Goal: Task Accomplishment & Management: Manage account settings

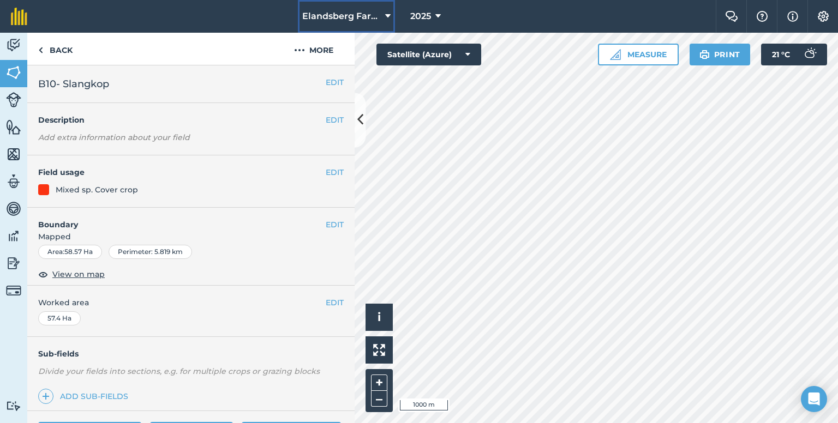
click at [386, 14] on icon at bounding box center [387, 16] width 5 height 13
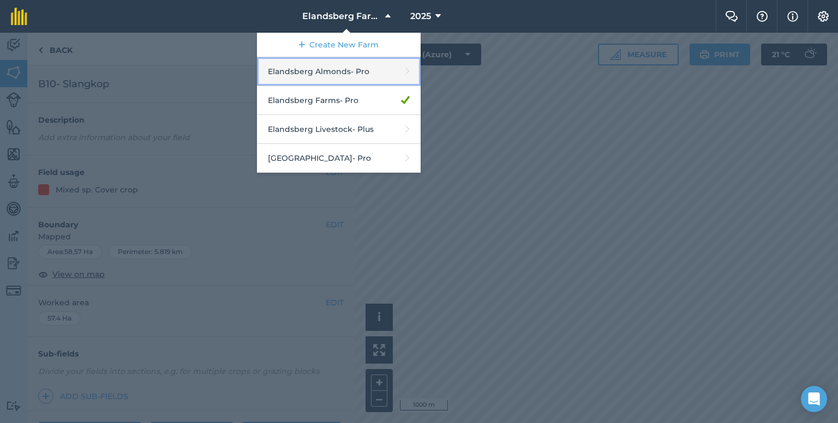
click at [346, 71] on link "Elandsberg Almonds - Pro" at bounding box center [339, 71] width 164 height 29
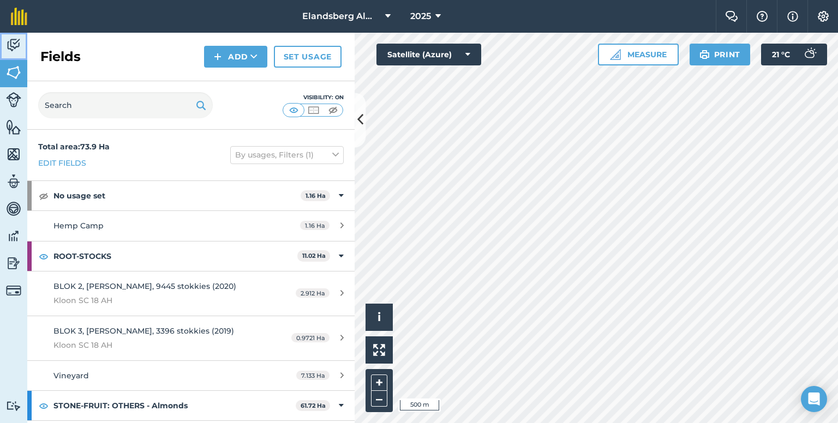
click at [14, 53] on link "Activity" at bounding box center [13, 46] width 27 height 27
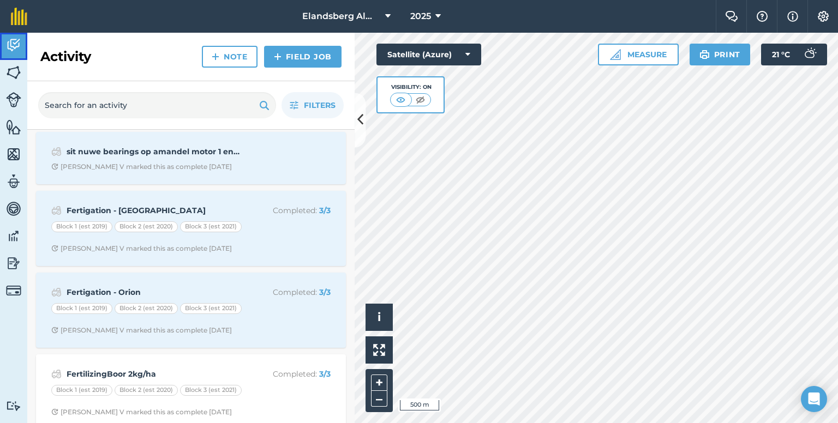
scroll to position [327, 0]
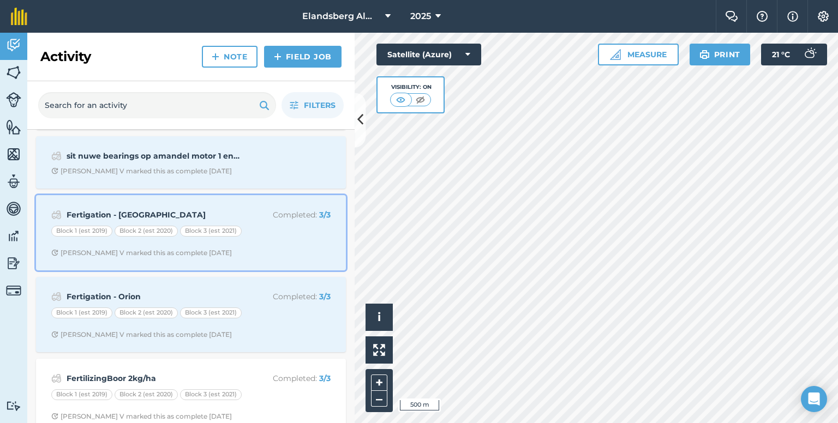
click at [116, 211] on strong "Fertigation - [GEOGRAPHIC_DATA]" at bounding box center [153, 215] width 173 height 12
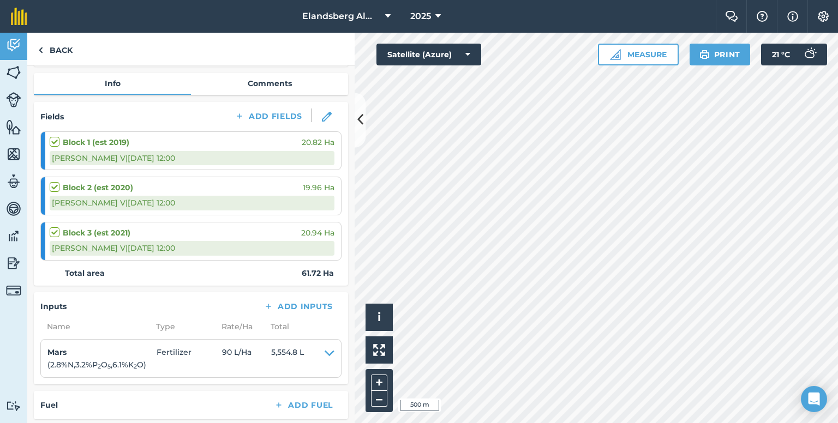
scroll to position [257, 0]
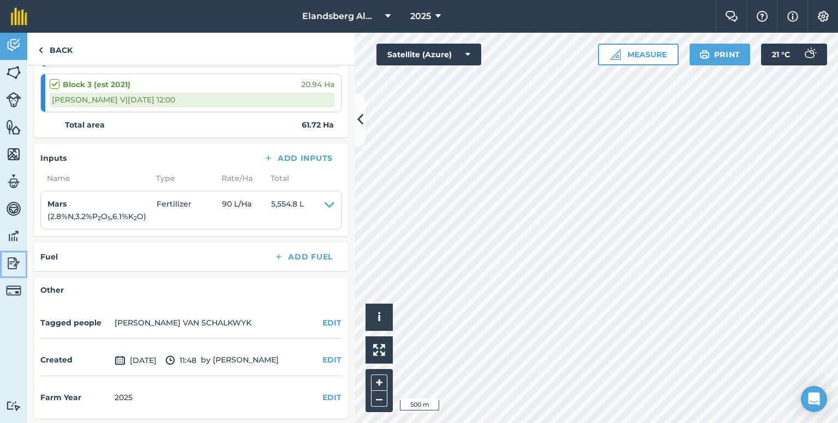
click at [19, 262] on img at bounding box center [13, 263] width 15 height 16
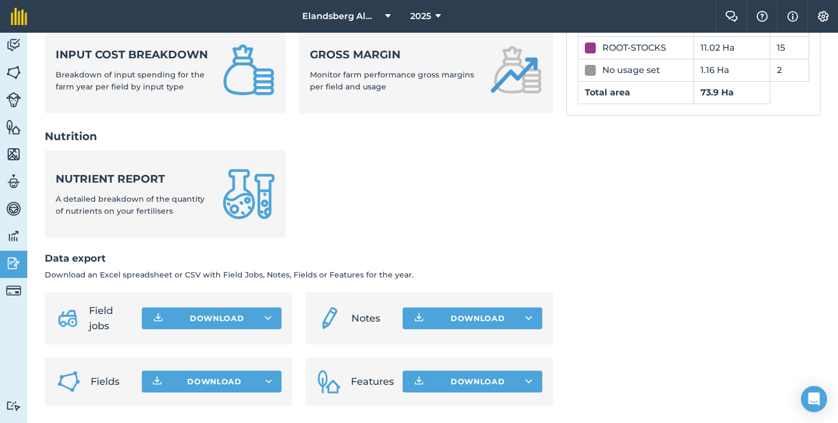
scroll to position [449, 0]
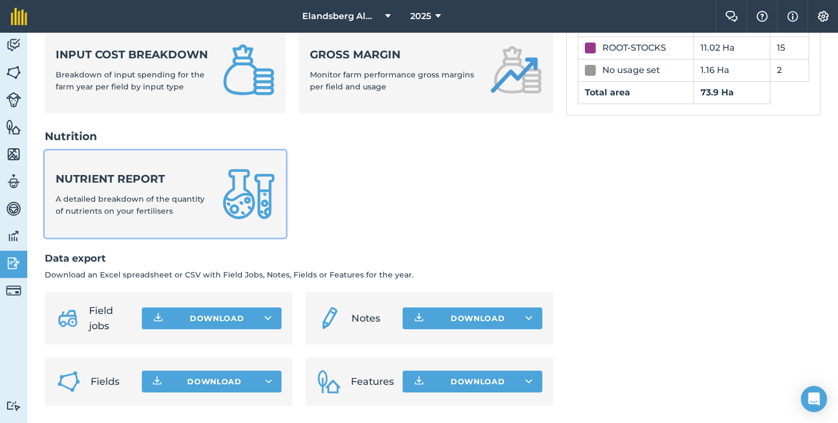
click at [149, 198] on span "A detailed breakdown of the quantity of nutrients on your fertilisers" at bounding box center [130, 205] width 149 height 22
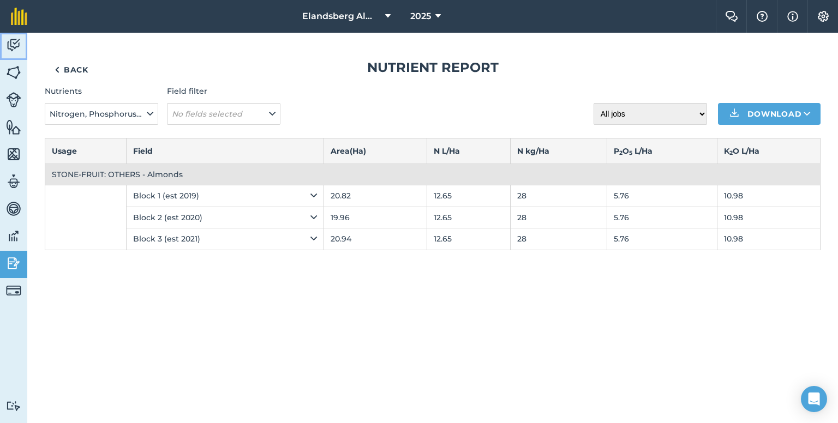
click at [17, 44] on img at bounding box center [13, 45] width 15 height 16
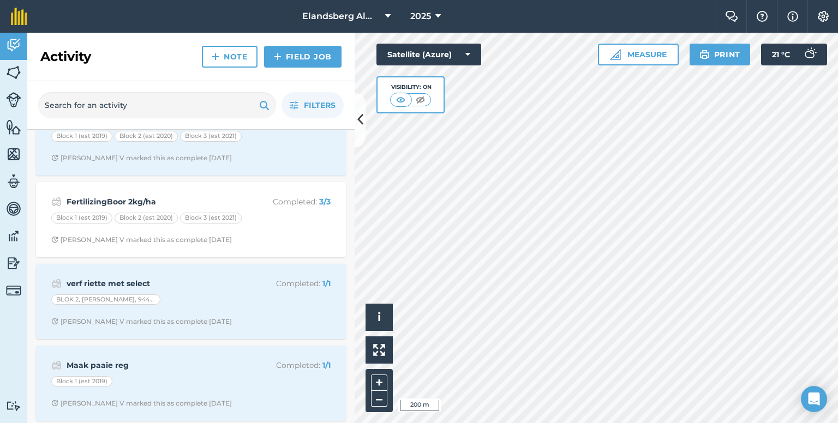
scroll to position [395, 0]
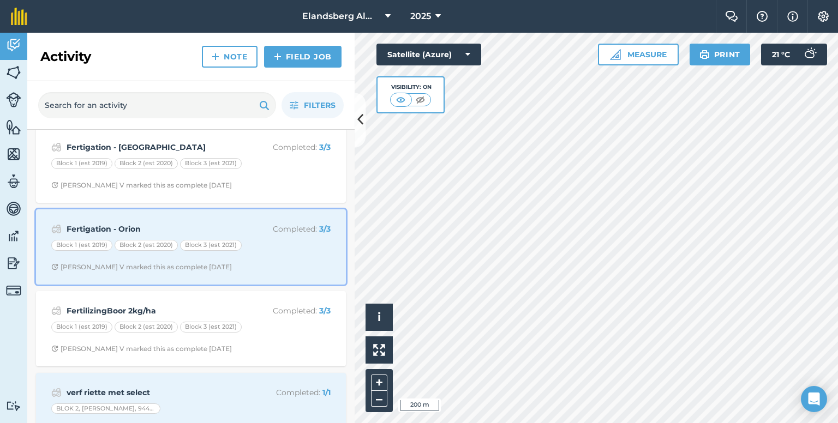
click at [110, 223] on strong "Fertigation - Orion" at bounding box center [153, 229] width 173 height 12
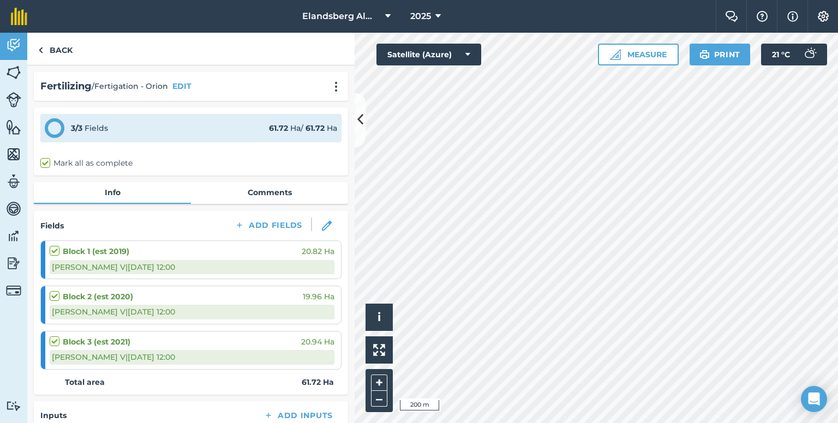
scroll to position [257, 0]
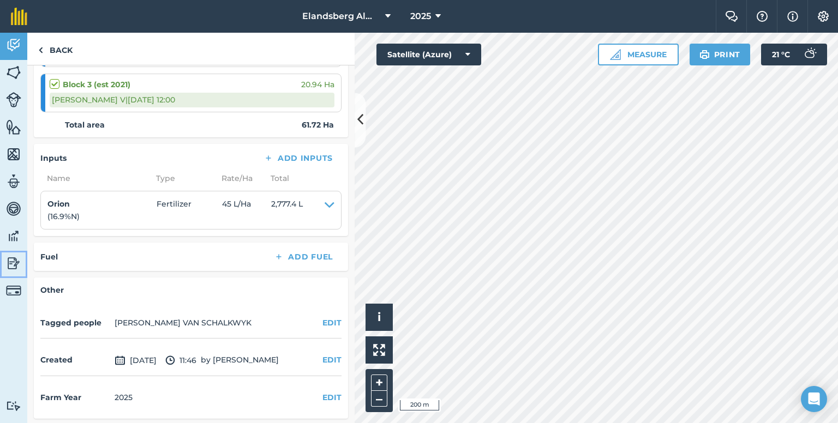
click at [12, 263] on img at bounding box center [13, 263] width 15 height 16
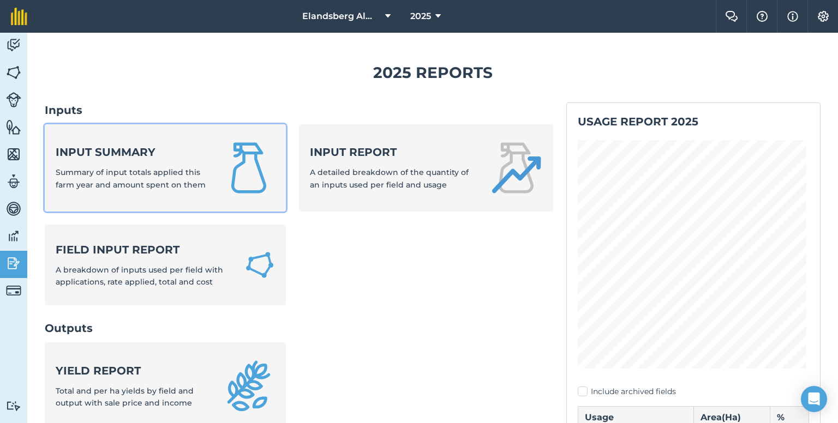
click at [113, 150] on strong "Input summary" at bounding box center [133, 151] width 154 height 15
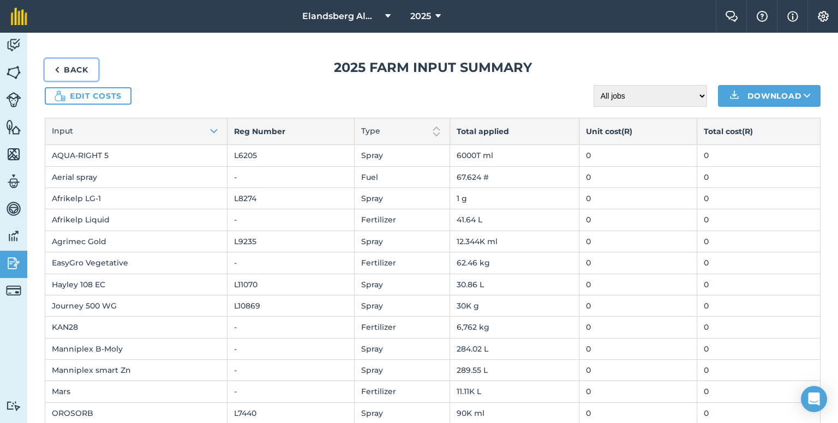
click at [68, 71] on link "Back" at bounding box center [71, 70] width 53 height 22
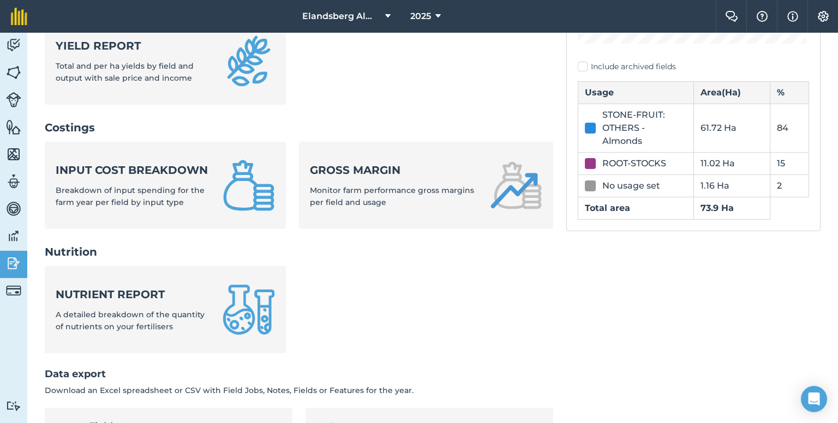
scroll to position [327, 0]
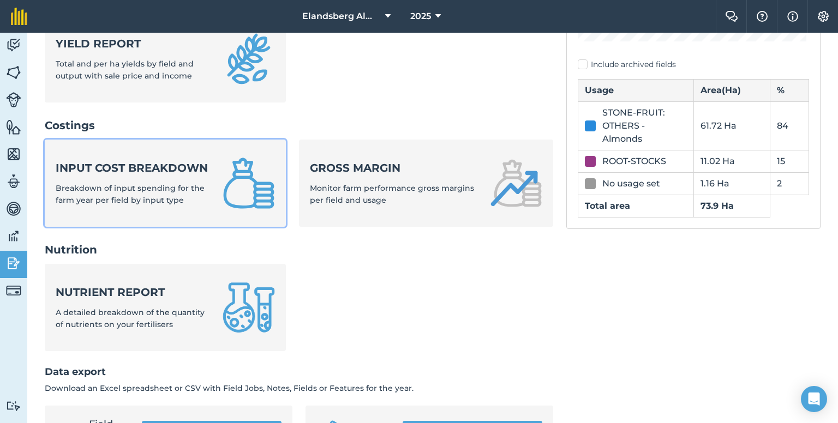
click at [111, 176] on strong "Input cost breakdown" at bounding box center [133, 167] width 154 height 15
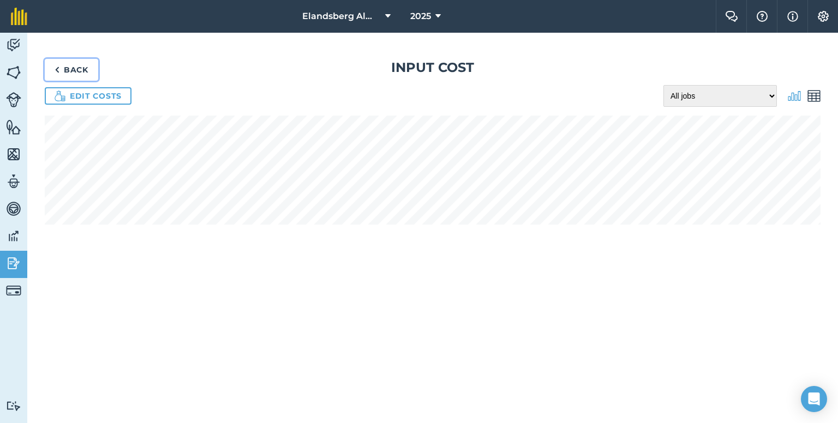
click at [68, 70] on link "Back" at bounding box center [71, 70] width 53 height 22
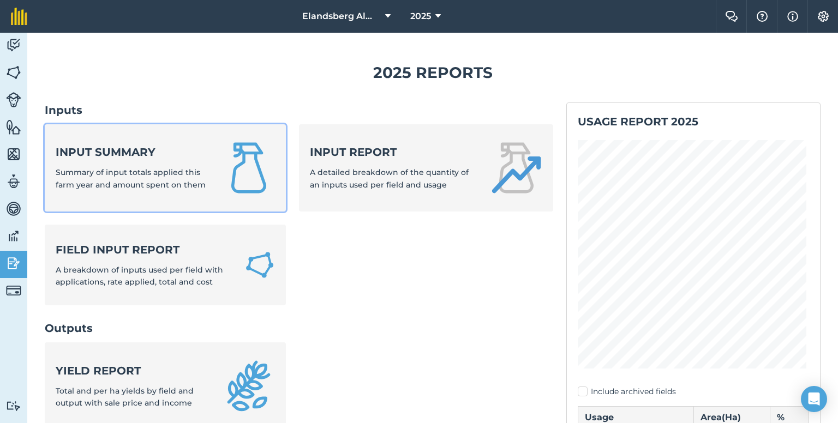
click at [135, 149] on strong "Input summary" at bounding box center [133, 151] width 154 height 15
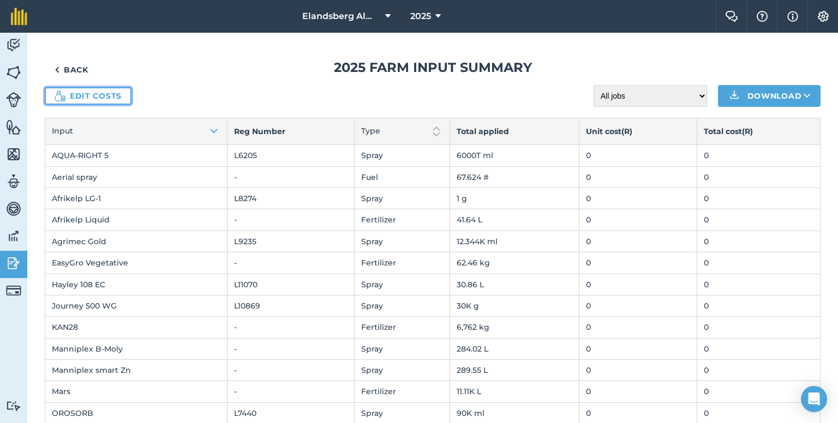
click at [88, 99] on link "Edit costs" at bounding box center [88, 95] width 87 height 17
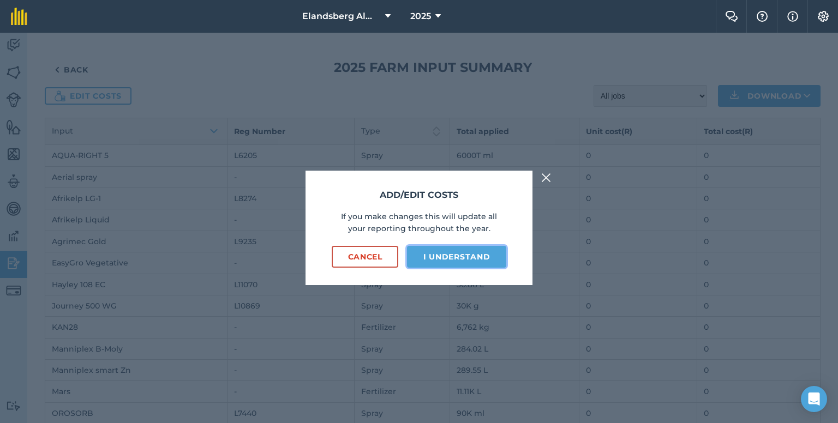
click at [469, 254] on button "I understand" at bounding box center [456, 257] width 99 height 22
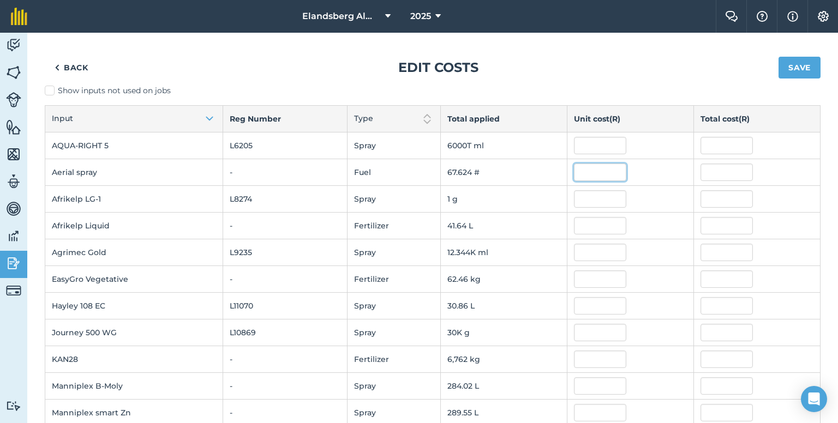
click at [595, 171] on input "text" at bounding box center [600, 172] width 52 height 17
type input "185"
type input "12,510.414099999998"
click at [598, 196] on input "text" at bounding box center [600, 198] width 52 height 17
click at [14, 40] on img at bounding box center [13, 45] width 15 height 16
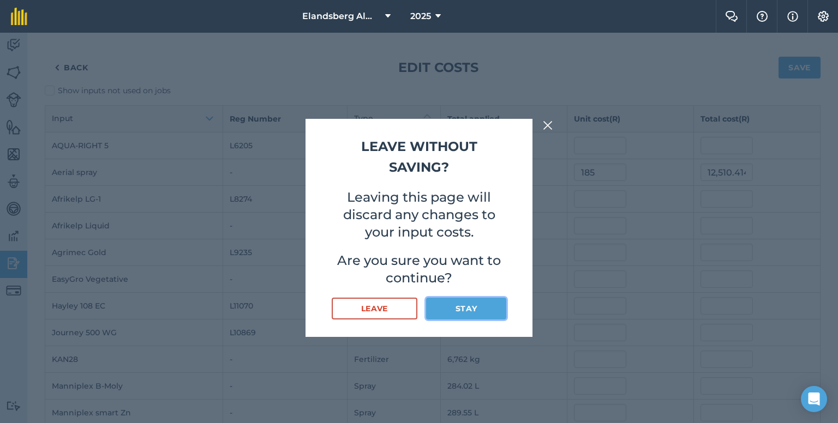
click at [451, 312] on button "Stay" at bounding box center [466, 309] width 80 height 22
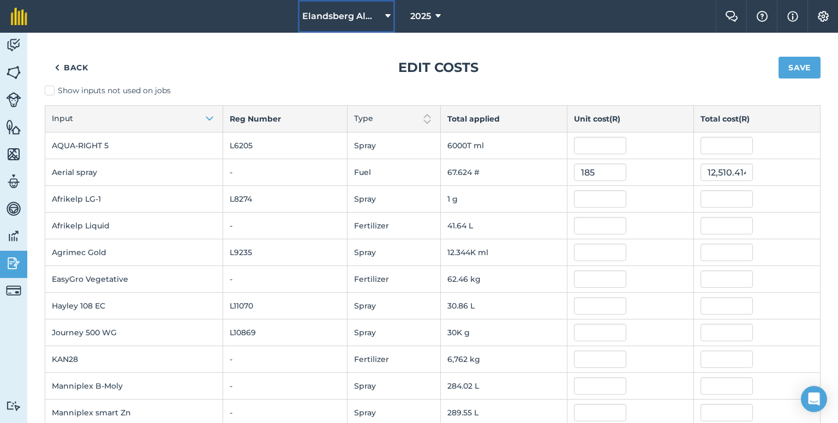
click at [385, 13] on icon at bounding box center [387, 16] width 5 height 13
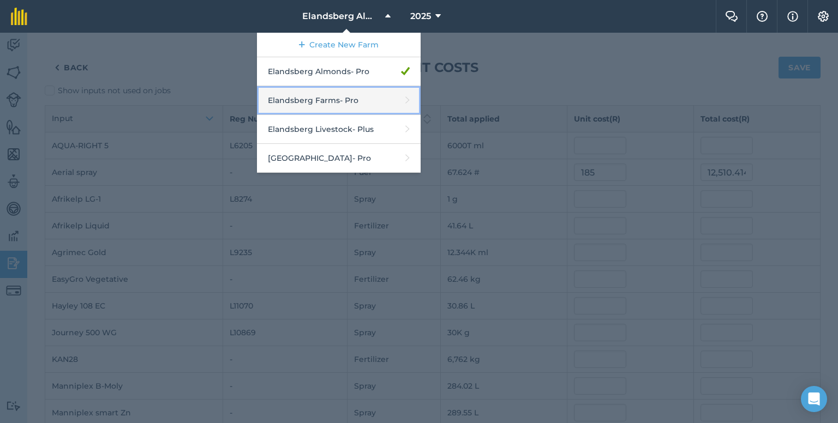
click at [336, 94] on link "Elandsberg Farms - Pro" at bounding box center [339, 100] width 164 height 29
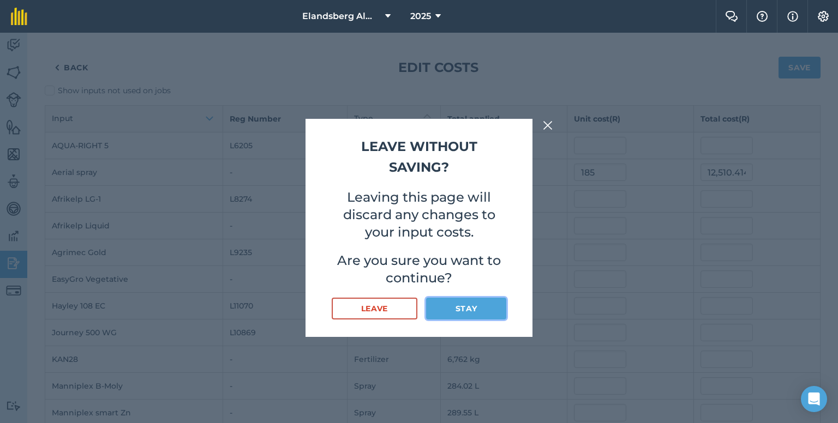
click at [462, 305] on button "Stay" at bounding box center [466, 309] width 80 height 22
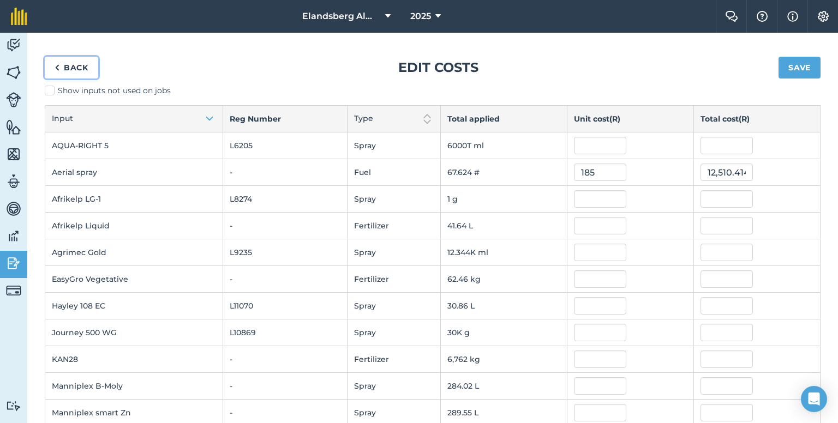
click at [72, 66] on link "Back" at bounding box center [71, 68] width 53 height 22
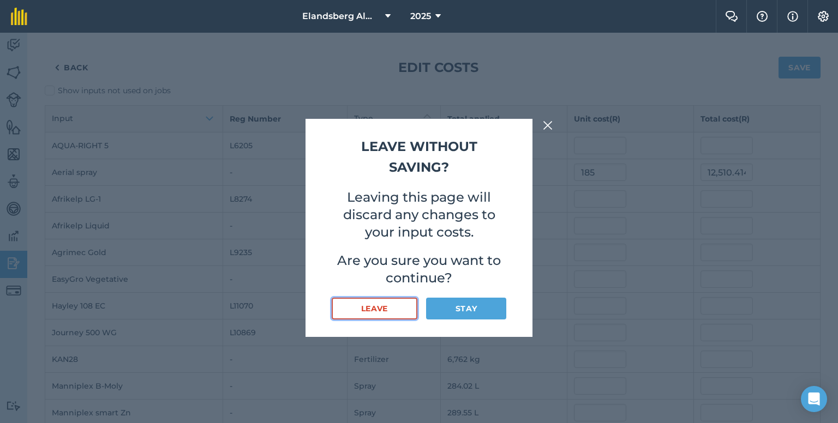
click at [396, 304] on button "Leave" at bounding box center [375, 309] width 86 height 22
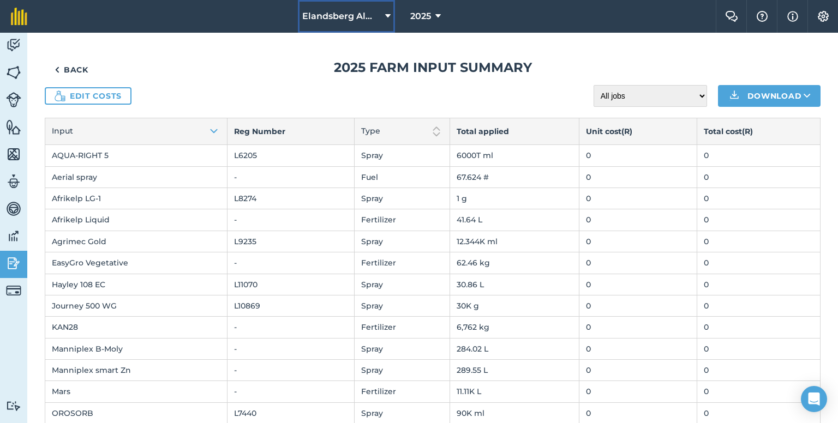
click at [357, 15] on span "Elandsberg Almonds" at bounding box center [341, 16] width 79 height 13
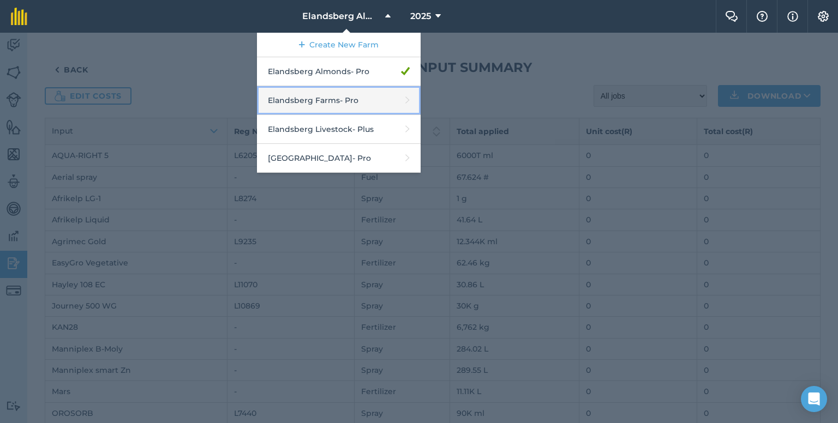
click at [324, 96] on link "Elandsberg Farms - Pro" at bounding box center [339, 100] width 164 height 29
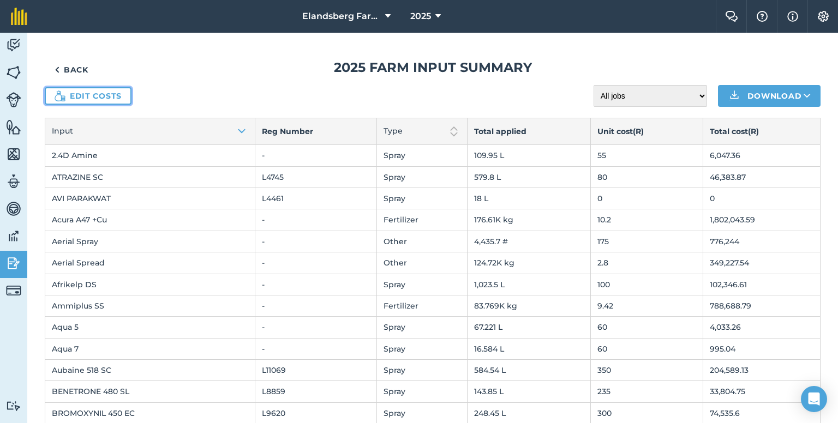
click at [92, 93] on link "Edit costs" at bounding box center [88, 95] width 87 height 17
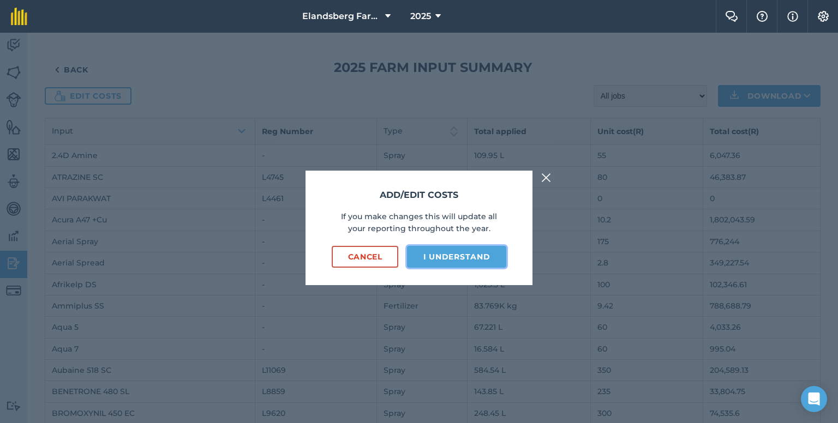
click at [493, 260] on button "I understand" at bounding box center [456, 257] width 99 height 22
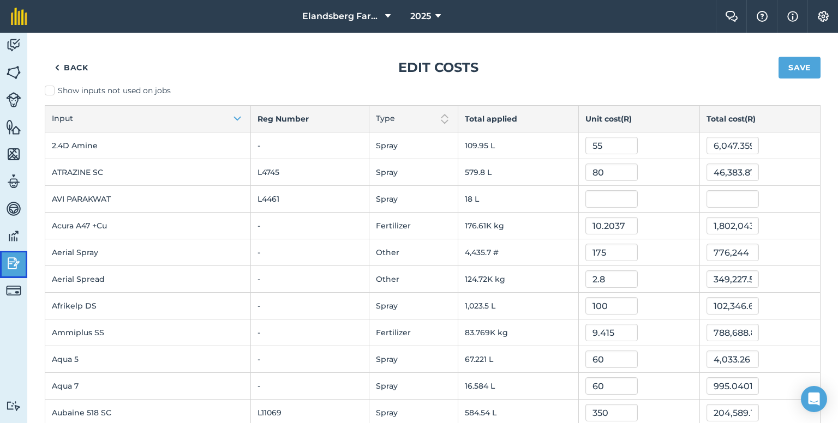
click at [14, 262] on img at bounding box center [13, 263] width 15 height 16
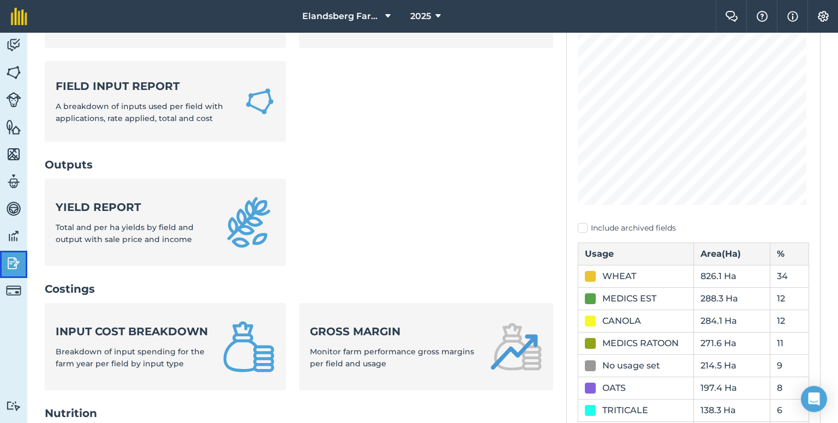
scroll to position [218, 0]
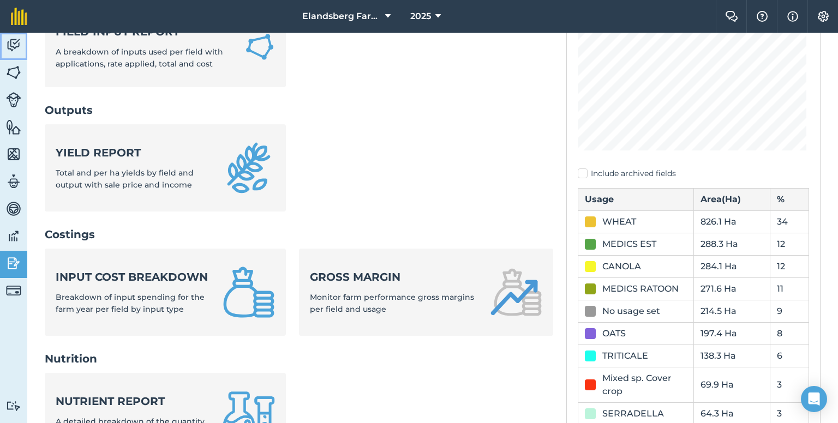
click at [11, 44] on img at bounding box center [13, 45] width 15 height 16
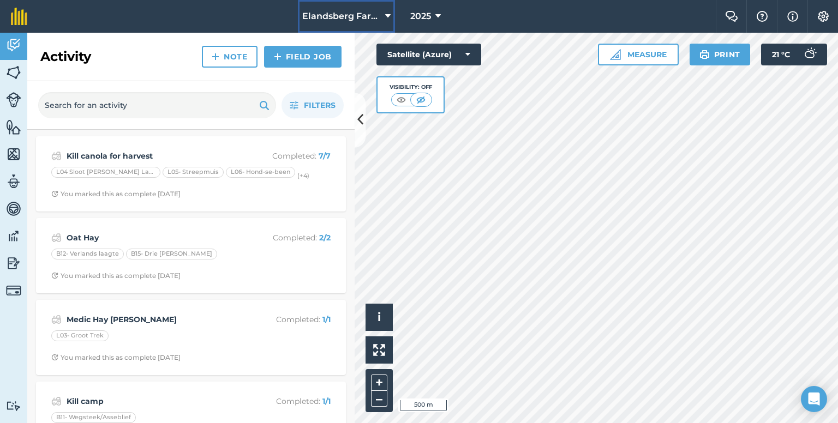
click at [360, 16] on span "Elandsberg Farms" at bounding box center [341, 16] width 79 height 13
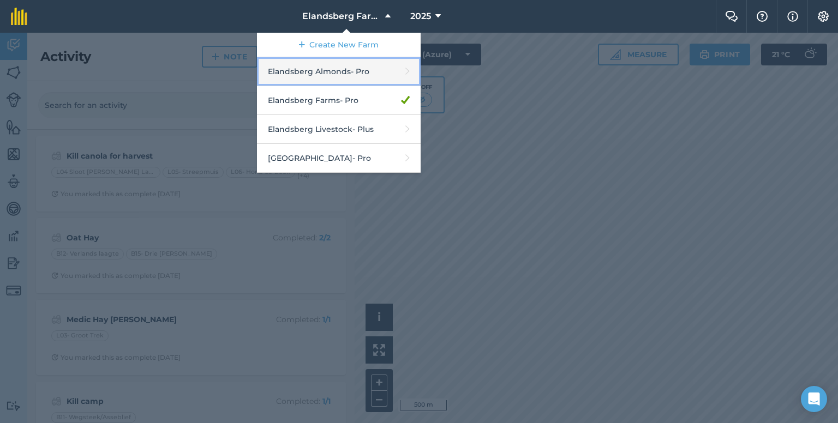
click at [323, 75] on link "Elandsberg Almonds - Pro" at bounding box center [339, 71] width 164 height 29
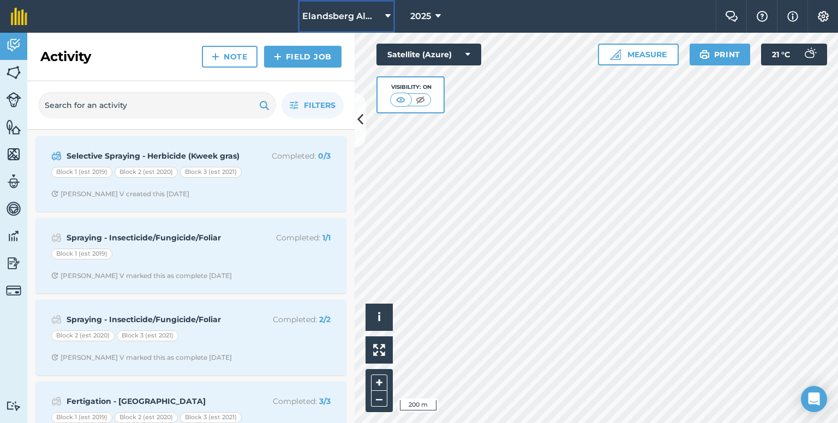
click at [320, 17] on span "Elandsberg Almonds" at bounding box center [341, 16] width 79 height 13
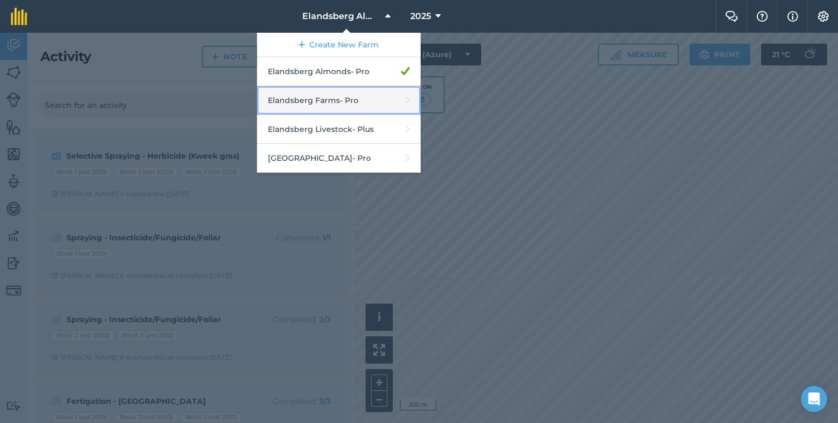
click at [316, 100] on link "Elandsberg Farms - Pro" at bounding box center [339, 100] width 164 height 29
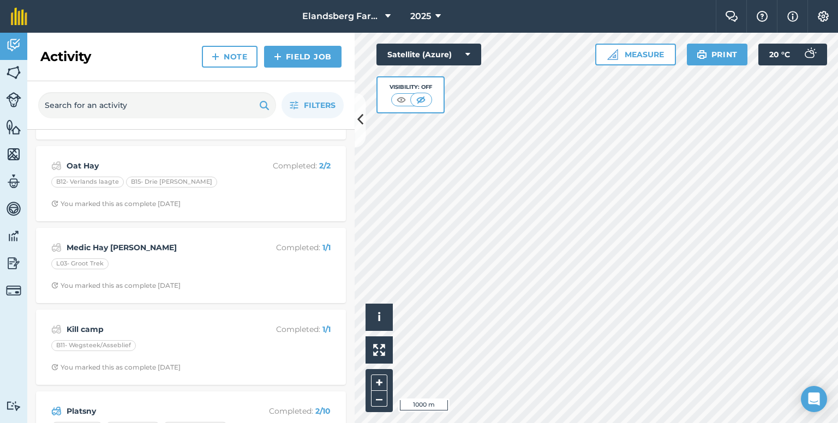
scroll to position [164, 0]
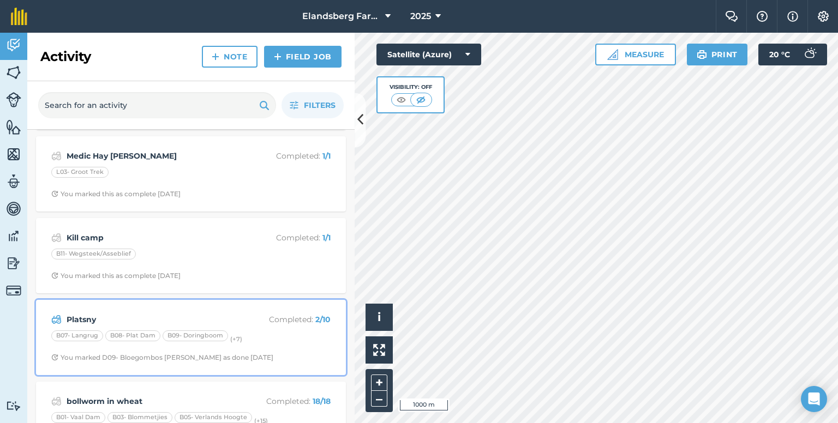
click at [110, 311] on div "Platsny Completed : 2 / 10 B07- Langrug B08- Plat Dam B09- Doringboom (+ 7 ) Yo…" at bounding box center [191, 337] width 297 height 62
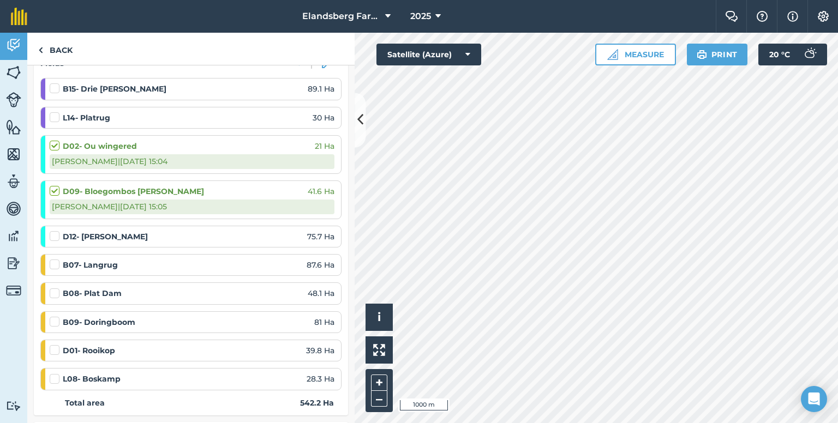
scroll to position [164, 0]
click at [50, 372] on label at bounding box center [56, 372] width 13 height 0
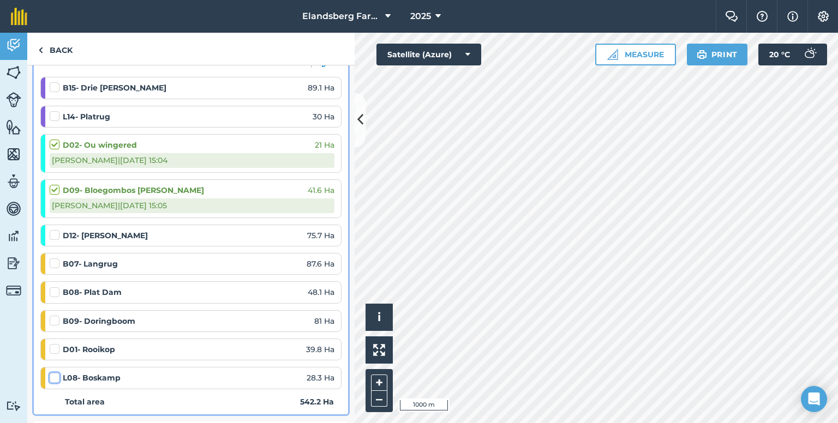
click at [50, 372] on input "checkbox" at bounding box center [53, 375] width 7 height 7
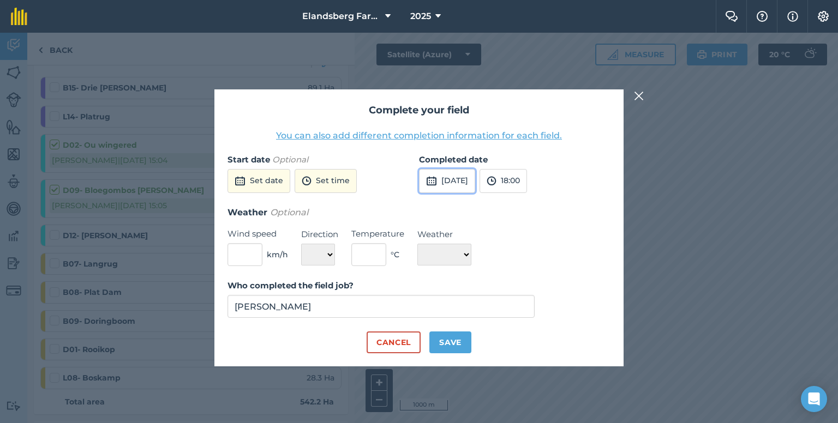
click at [475, 180] on button "[DATE]" at bounding box center [447, 181] width 56 height 24
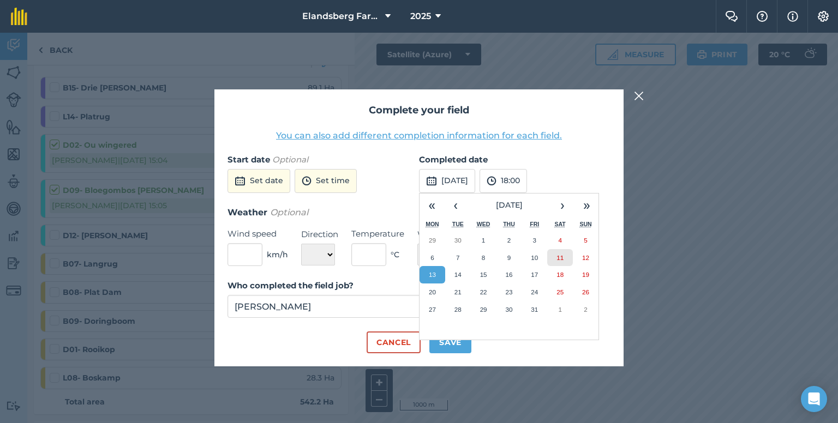
click at [558, 257] on abbr "11" at bounding box center [559, 257] width 7 height 7
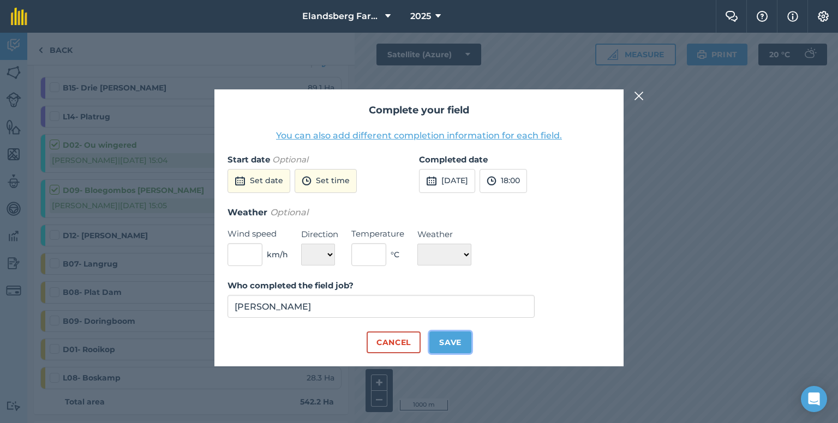
click at [458, 341] on button "Save" at bounding box center [450, 343] width 42 height 22
checkbox input "true"
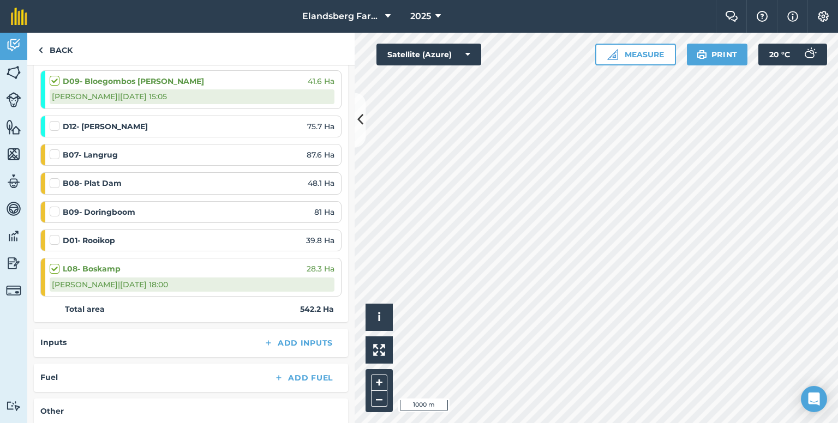
scroll to position [109, 0]
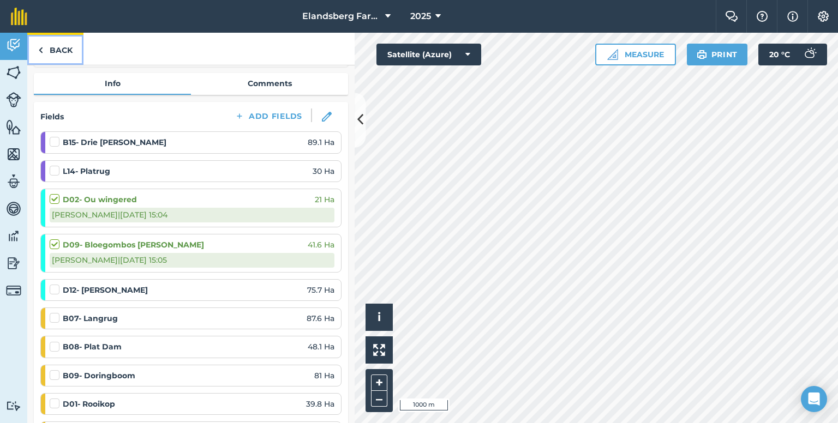
click at [51, 43] on link "Back" at bounding box center [55, 49] width 56 height 32
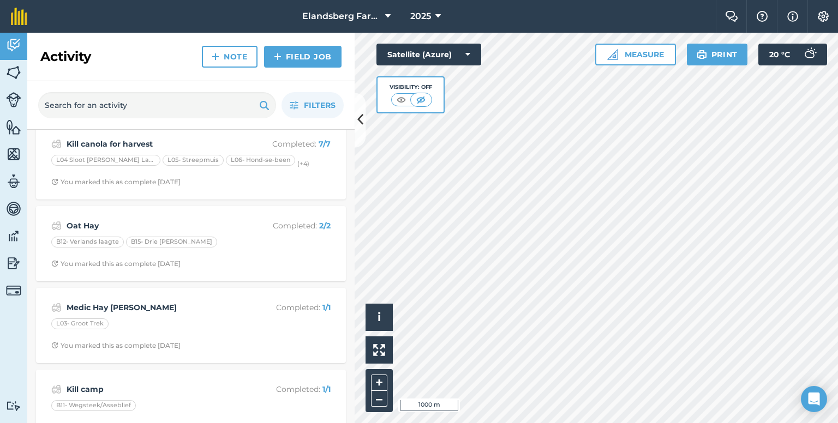
scroll to position [164, 0]
